Goal: Task Accomplishment & Management: Complete application form

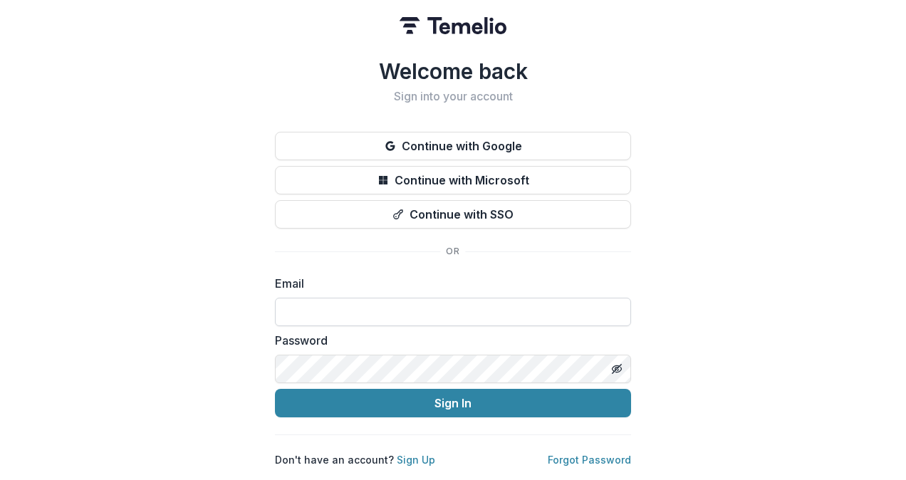
click at [306, 302] on input at bounding box center [453, 312] width 356 height 28
type input "**********"
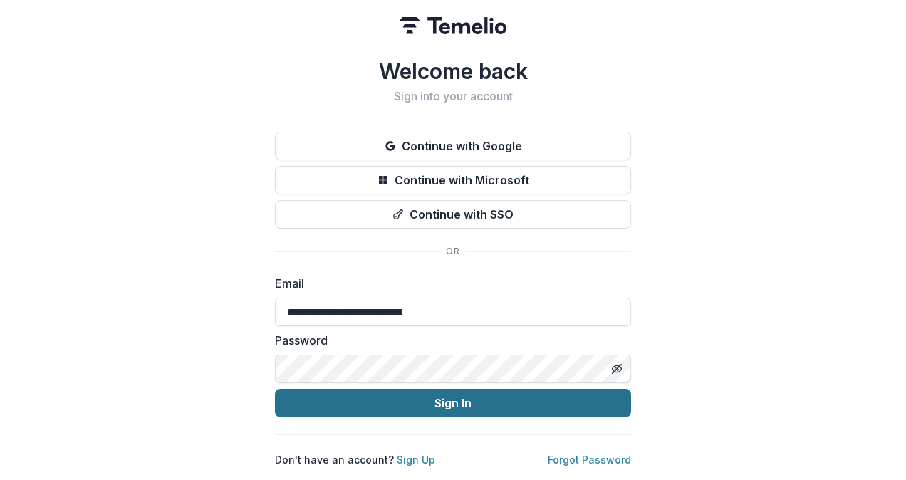
click at [435, 397] on button "Sign In" at bounding box center [453, 403] width 356 height 28
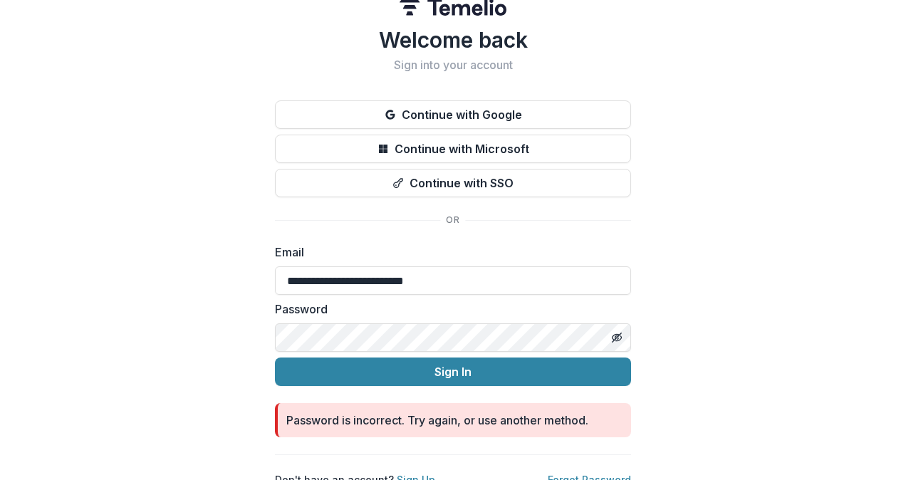
scroll to position [36, 0]
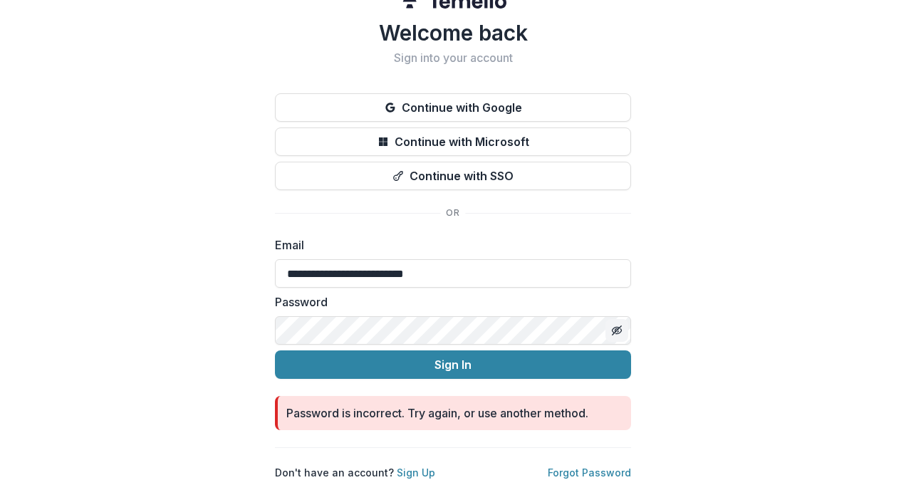
click at [612, 325] on icon "Toggle password visibility" at bounding box center [616, 330] width 11 height 11
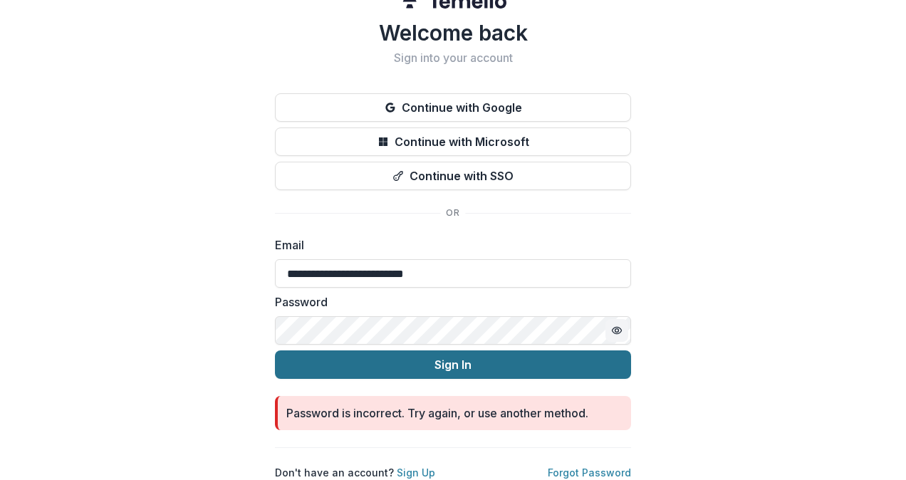
click at [421, 355] on button "Sign In" at bounding box center [453, 365] width 356 height 28
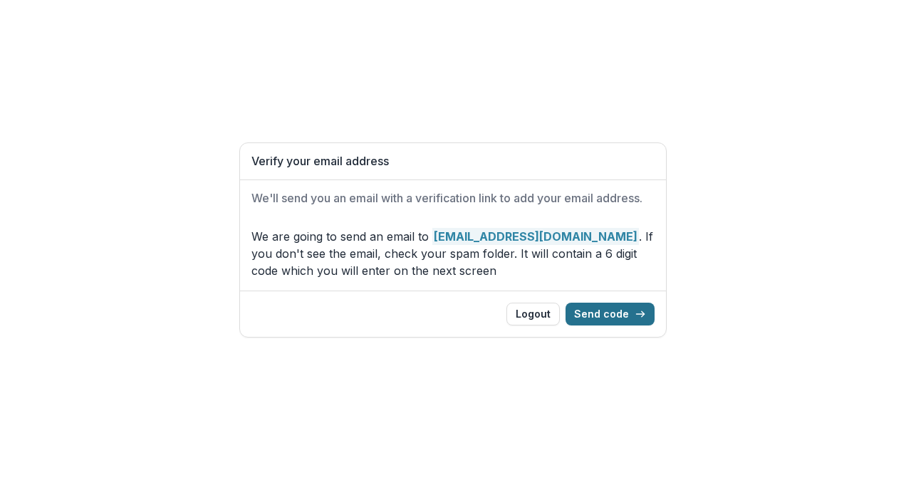
click at [632, 308] on button "Send code" at bounding box center [610, 314] width 89 height 23
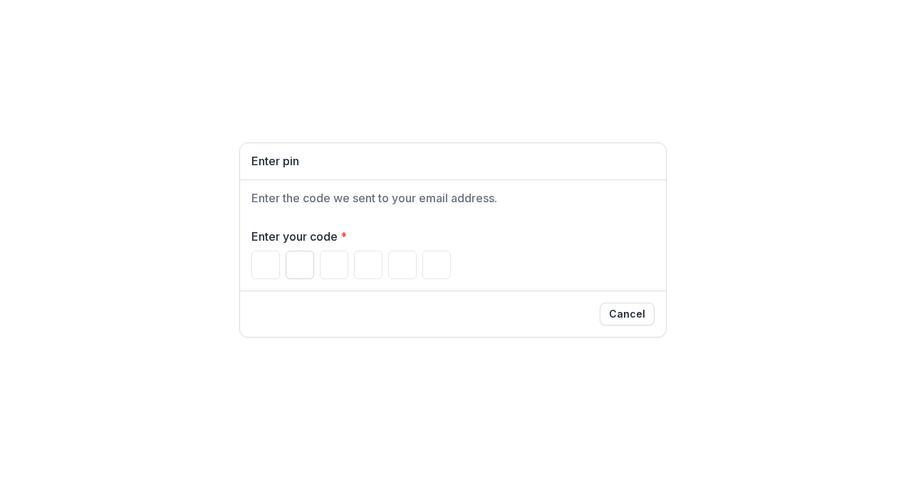
type input "*"
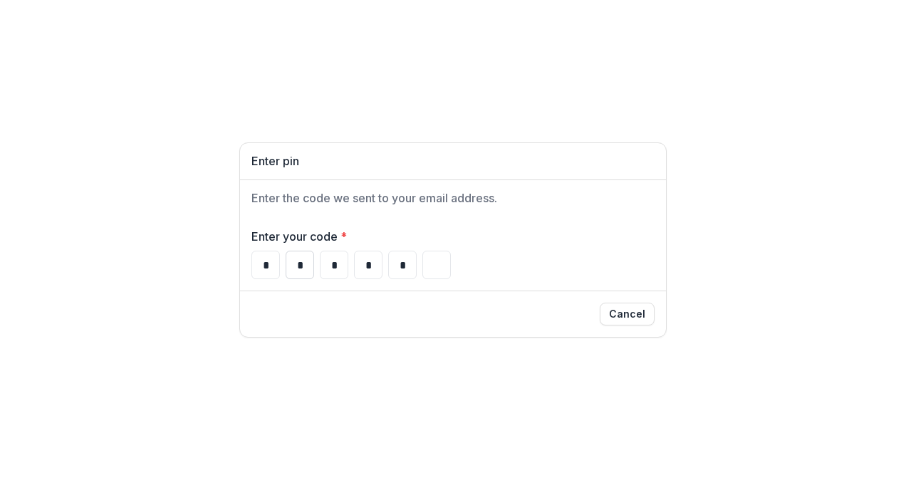
type input "*"
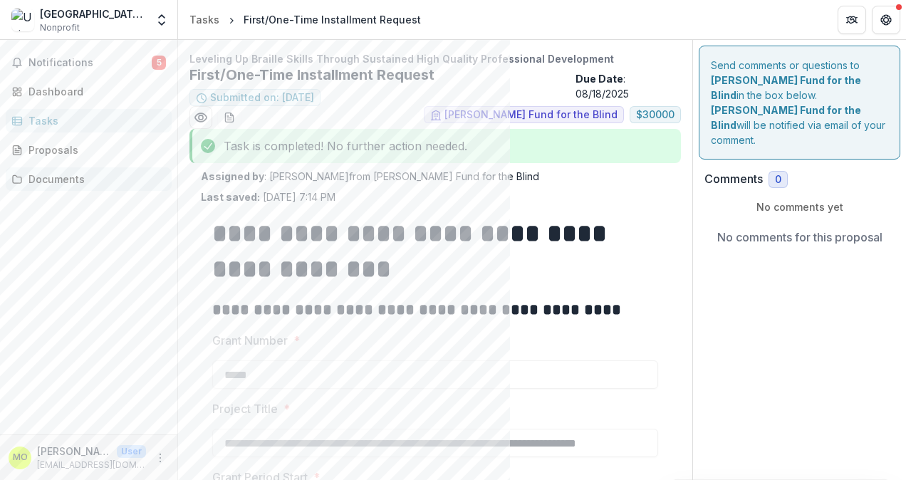
click at [52, 177] on div "Documents" at bounding box center [94, 179] width 132 height 15
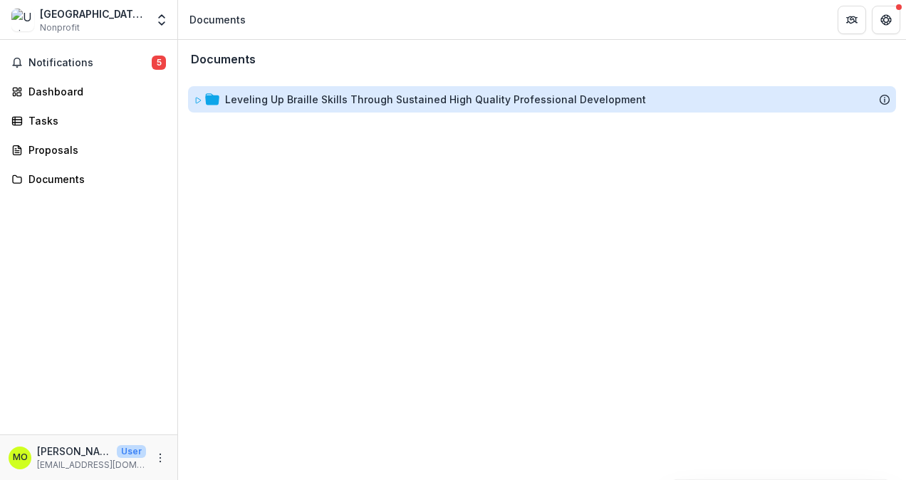
click at [369, 105] on div "Leveling Up Braille Skills Through Sustained High Quality Professional Developm…" at bounding box center [435, 99] width 421 height 15
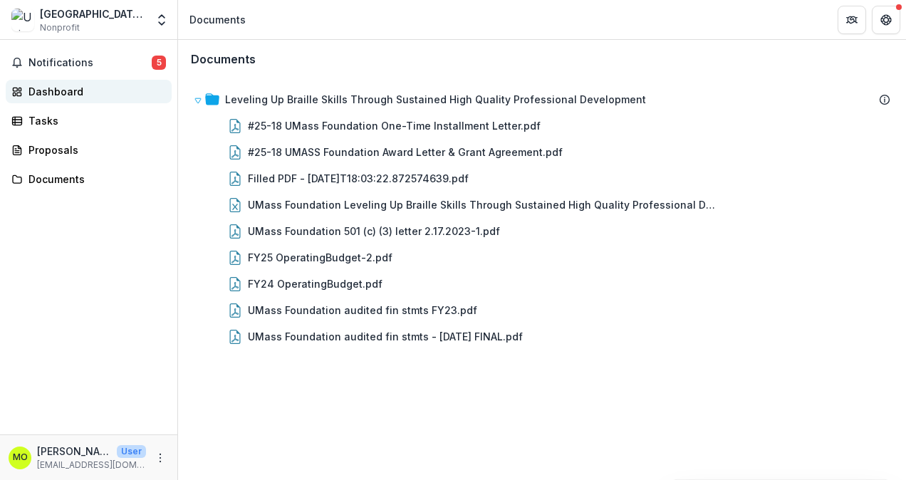
click at [48, 88] on div "Dashboard" at bounding box center [94, 91] width 132 height 15
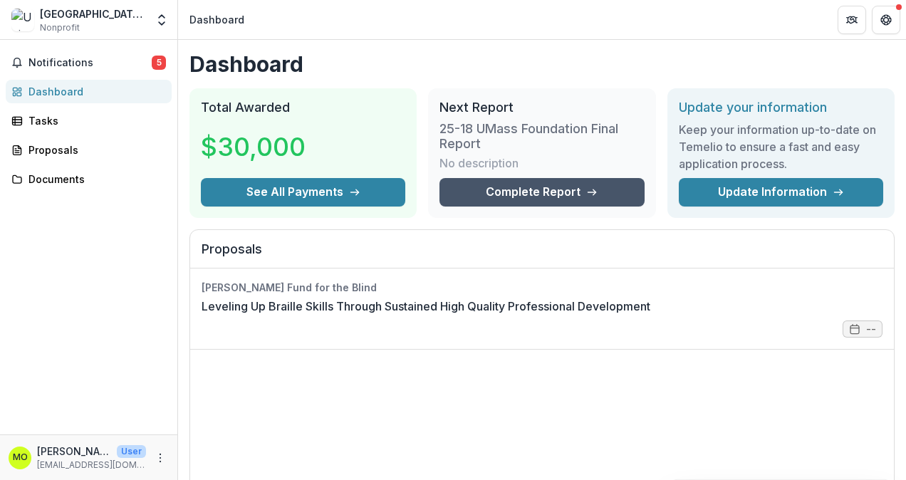
click at [495, 186] on link "Complete Report" at bounding box center [542, 192] width 204 height 28
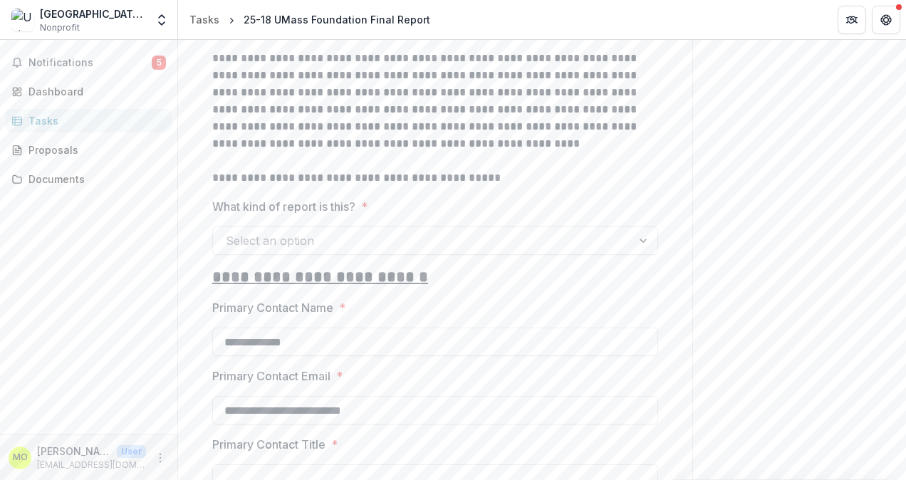
scroll to position [281, 0]
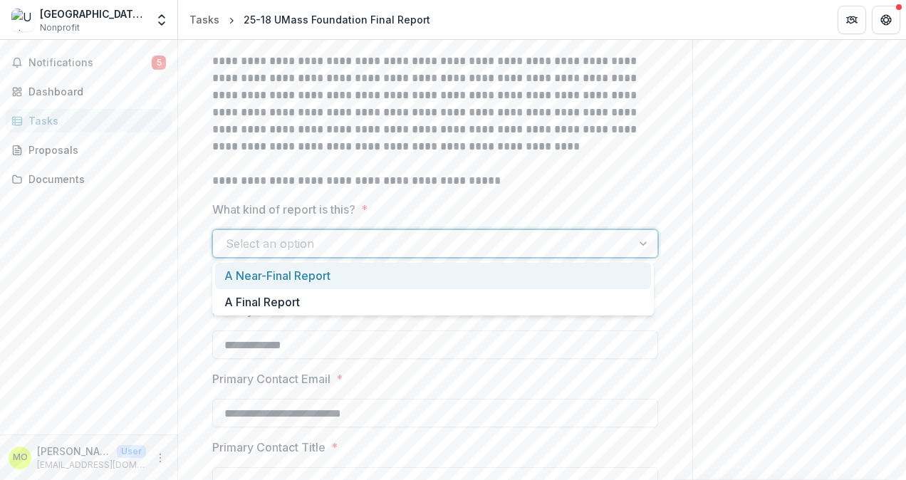
click at [632, 244] on div at bounding box center [645, 243] width 26 height 27
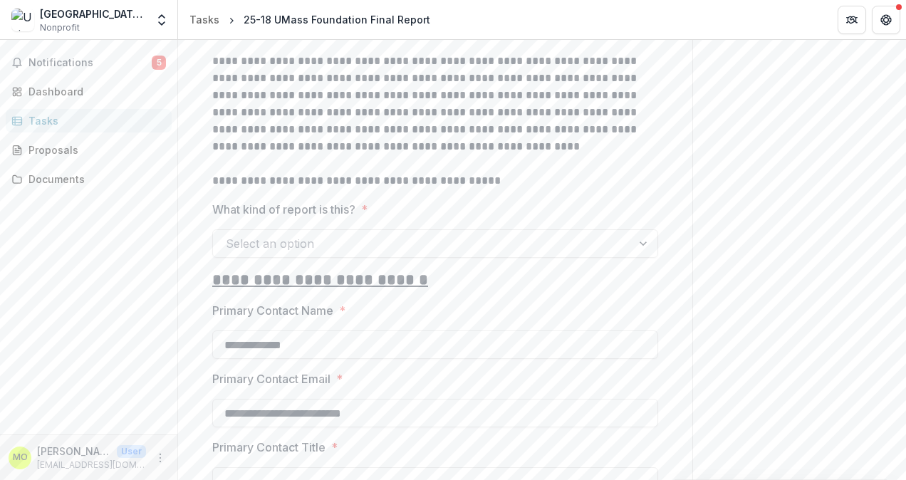
click at [568, 174] on p "**********" at bounding box center [433, 180] width 442 height 17
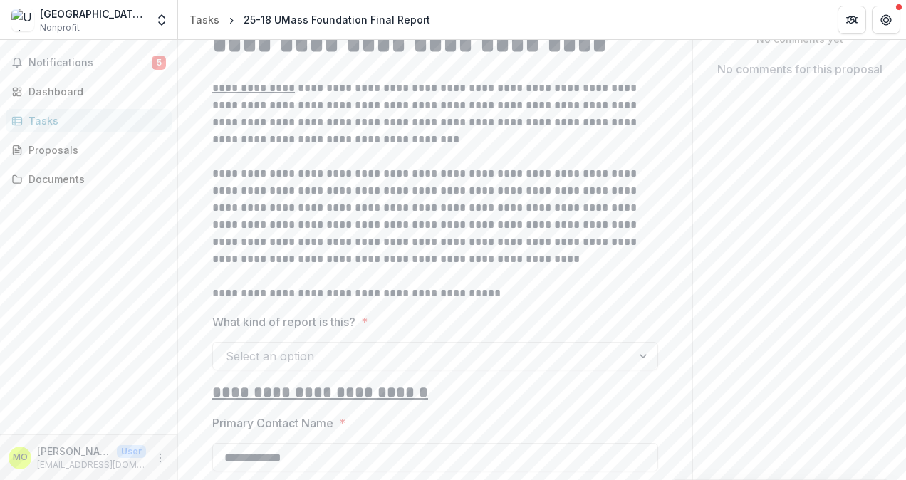
scroll to position [138, 0]
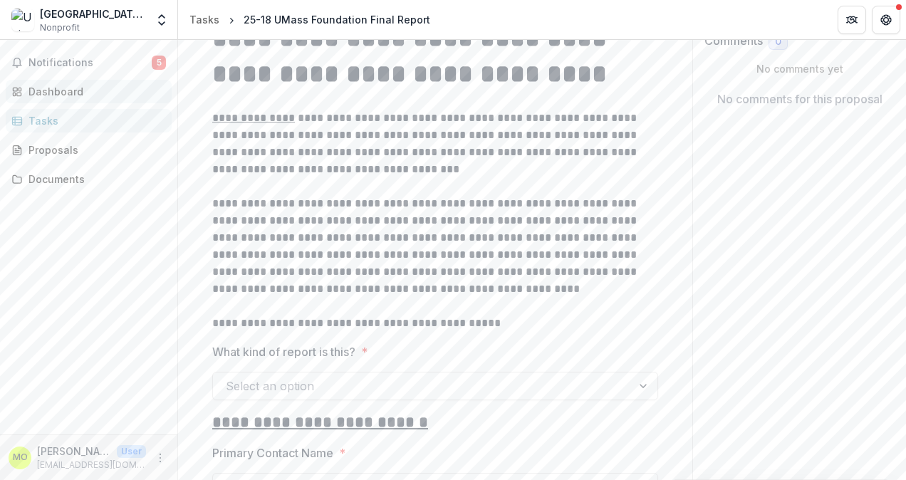
drag, startPoint x: 60, startPoint y: 85, endPoint x: 162, endPoint y: 91, distance: 102.8
click at [60, 85] on div "Dashboard" at bounding box center [94, 91] width 132 height 15
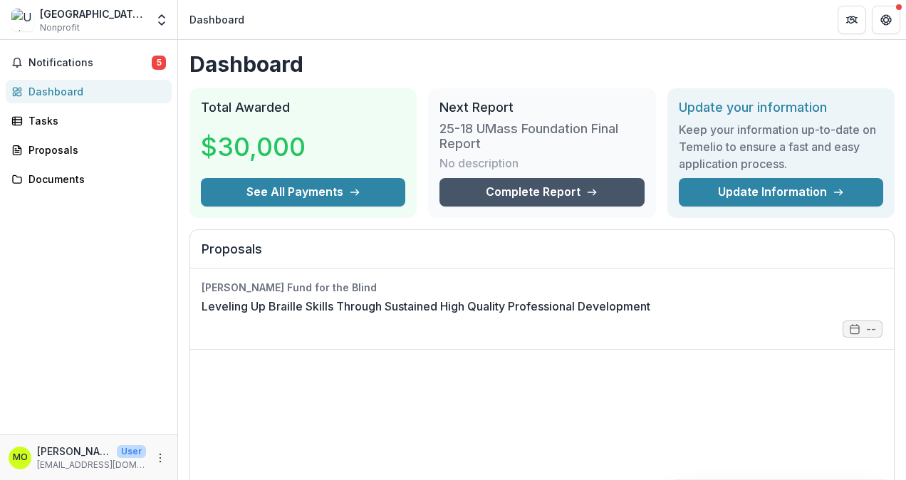
click at [530, 188] on link "Complete Report" at bounding box center [542, 192] width 204 height 28
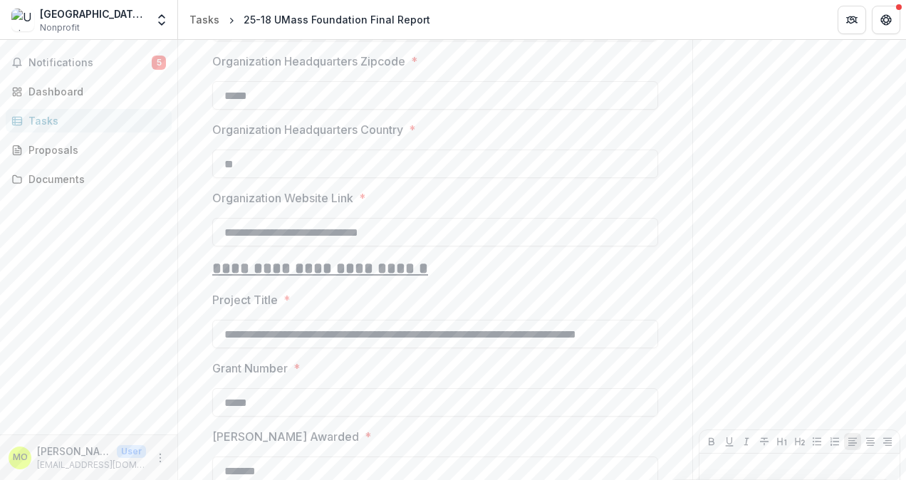
scroll to position [1349, 0]
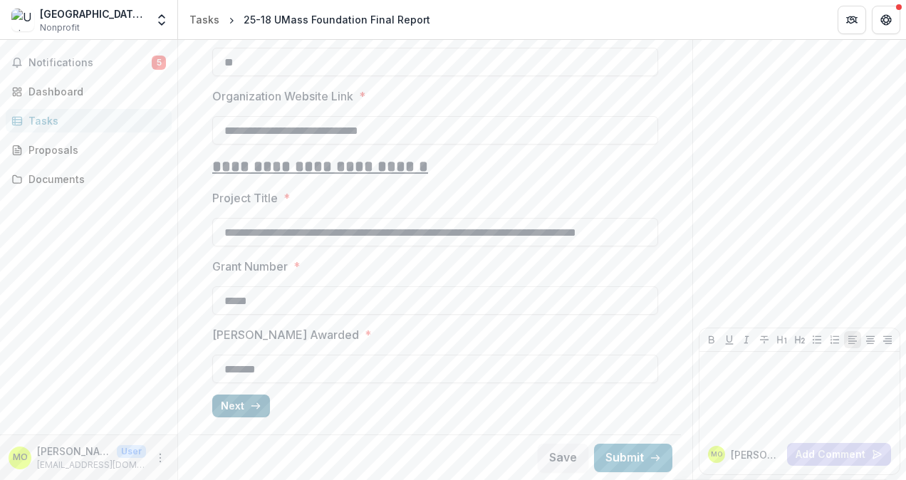
click at [239, 404] on button "Next" at bounding box center [241, 406] width 58 height 23
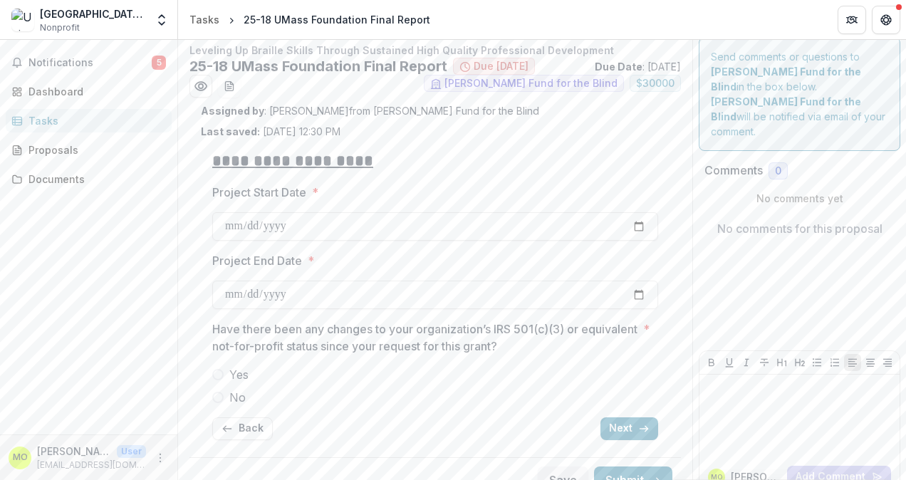
scroll to position [0, 0]
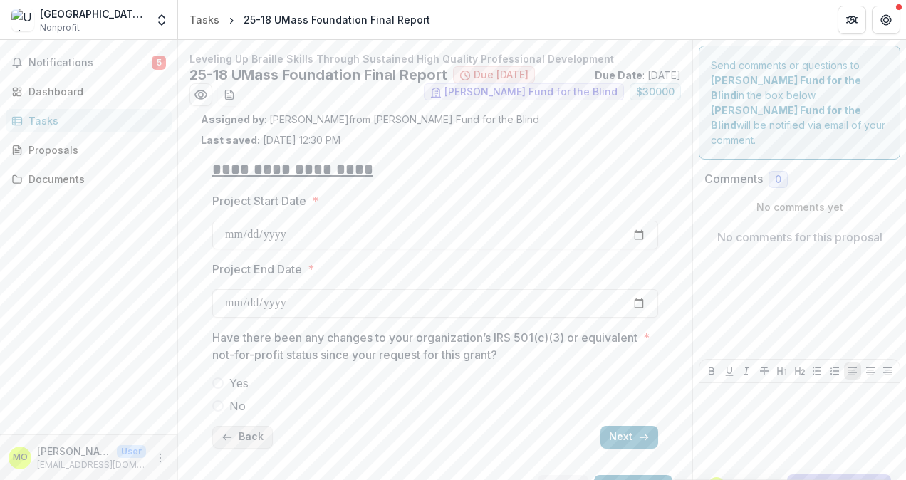
click at [228, 435] on icon "button" at bounding box center [227, 437] width 11 height 11
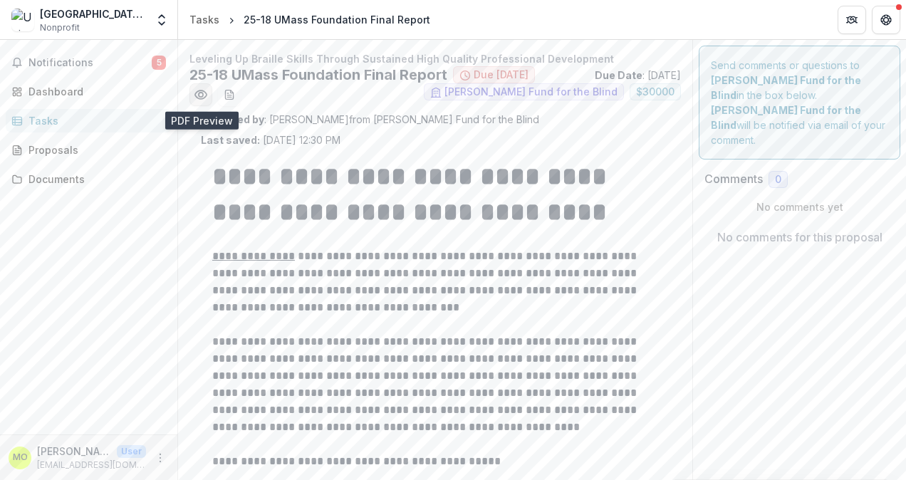
click at [198, 97] on icon "Preview cd4efbe0-f88e-4712-ac14-6c464f6c233f.pdf" at bounding box center [201, 95] width 14 height 14
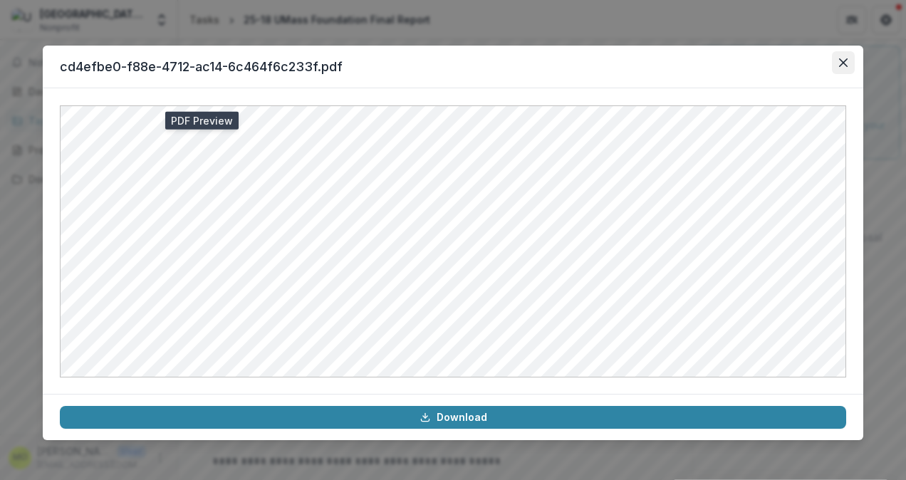
click at [842, 64] on icon "Close" at bounding box center [843, 62] width 9 height 9
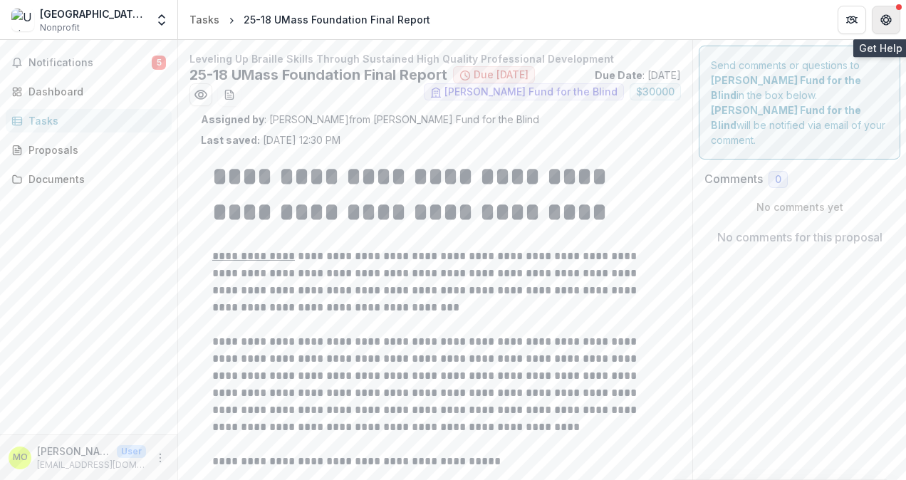
click at [894, 17] on button "Get Help" at bounding box center [886, 20] width 28 height 28
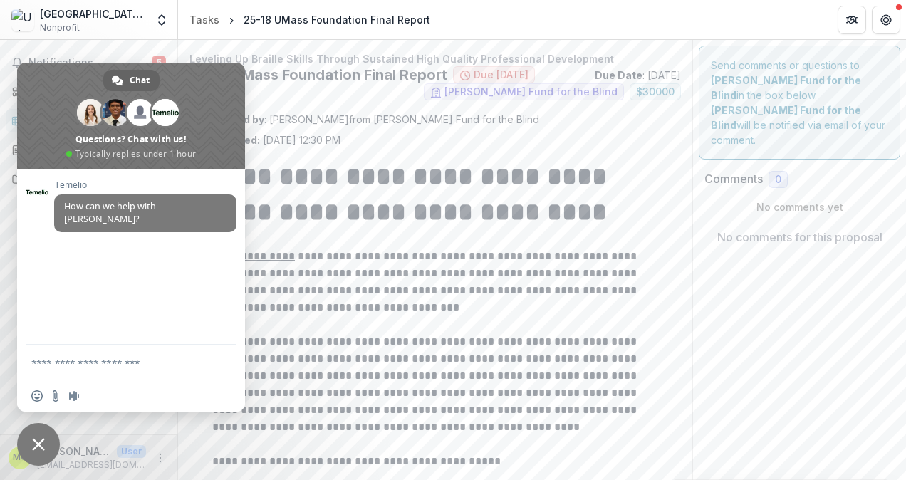
click at [157, 20] on icon "Open entity switcher" at bounding box center [162, 20] width 14 height 14
